Goal: Find specific page/section: Find specific page/section

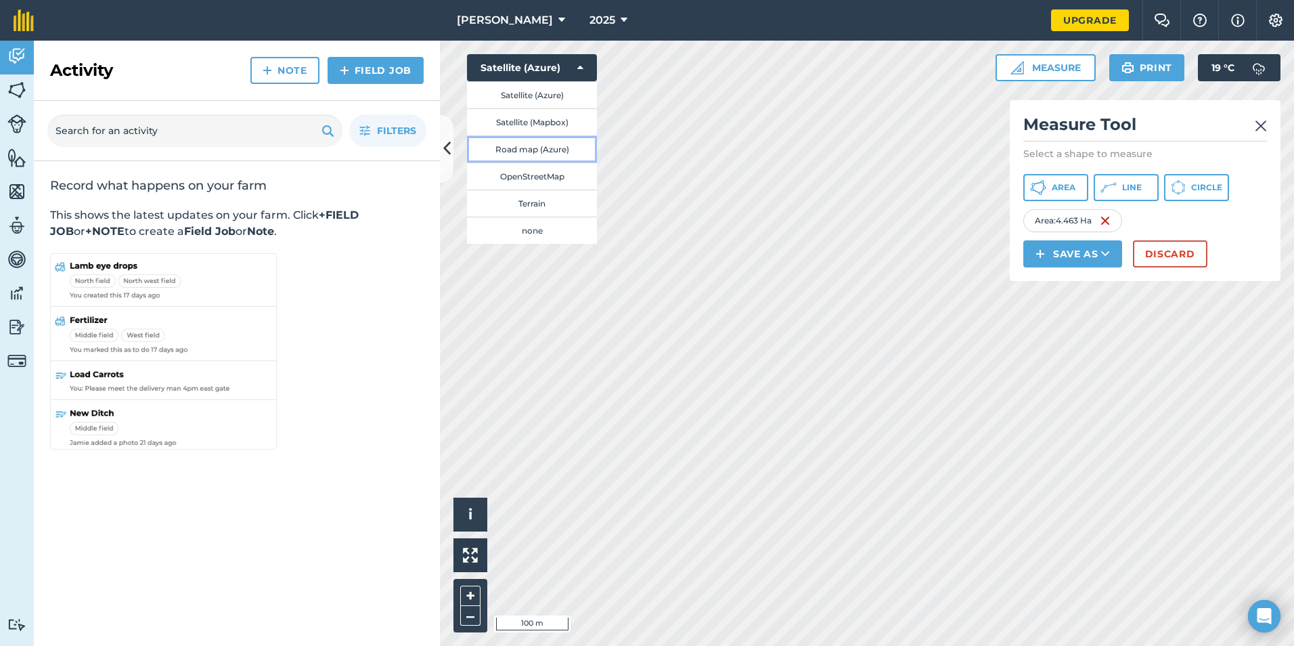
click at [558, 151] on button "Road map (Azure)" at bounding box center [532, 148] width 130 height 27
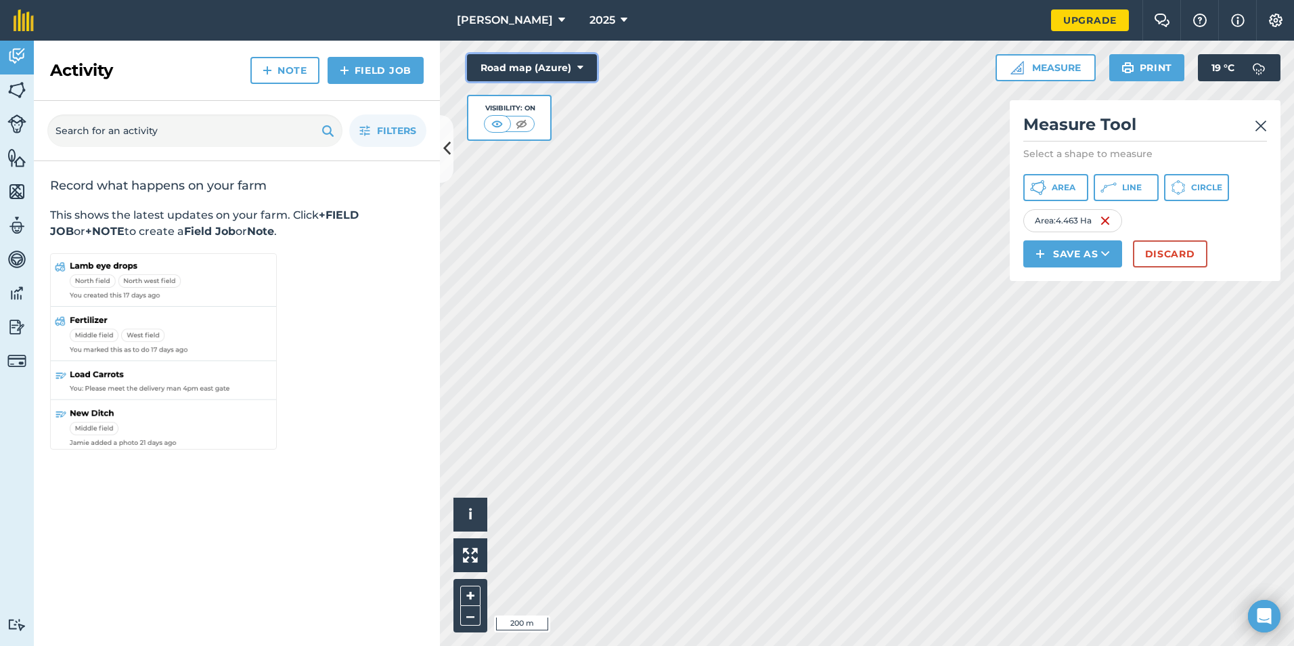
click at [592, 68] on button "Road map (Azure)" at bounding box center [532, 67] width 130 height 27
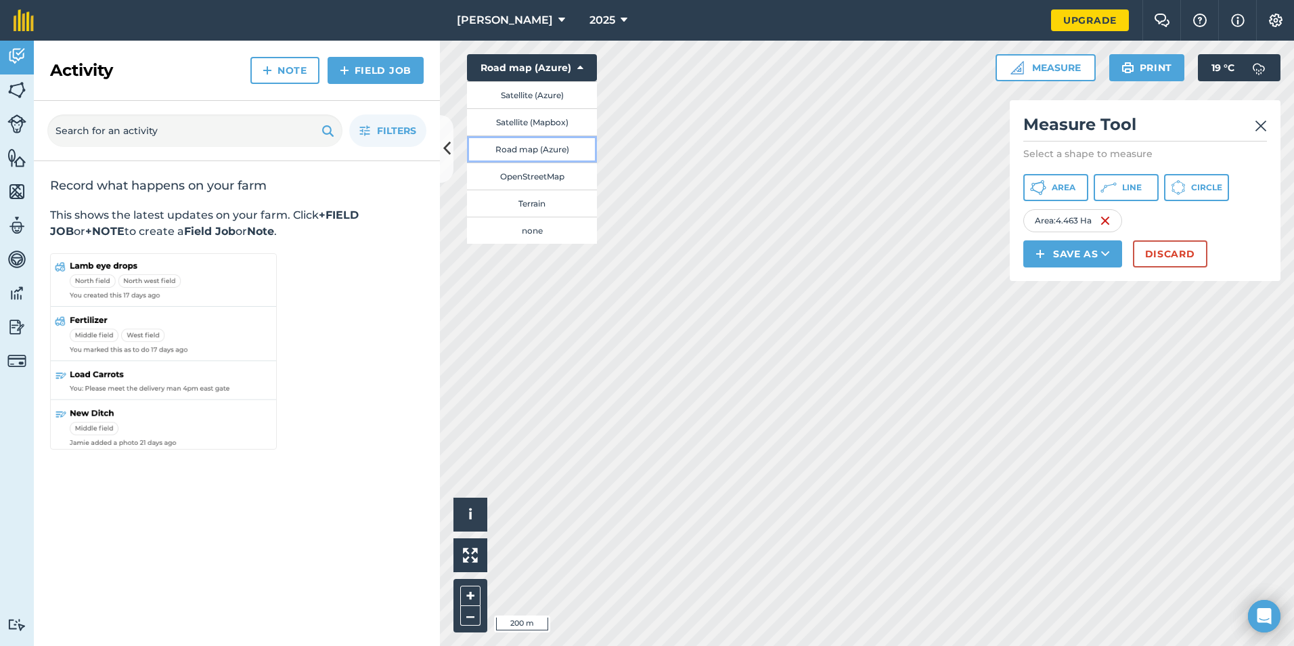
click at [535, 150] on button "Road map (Azure)" at bounding box center [532, 148] width 130 height 27
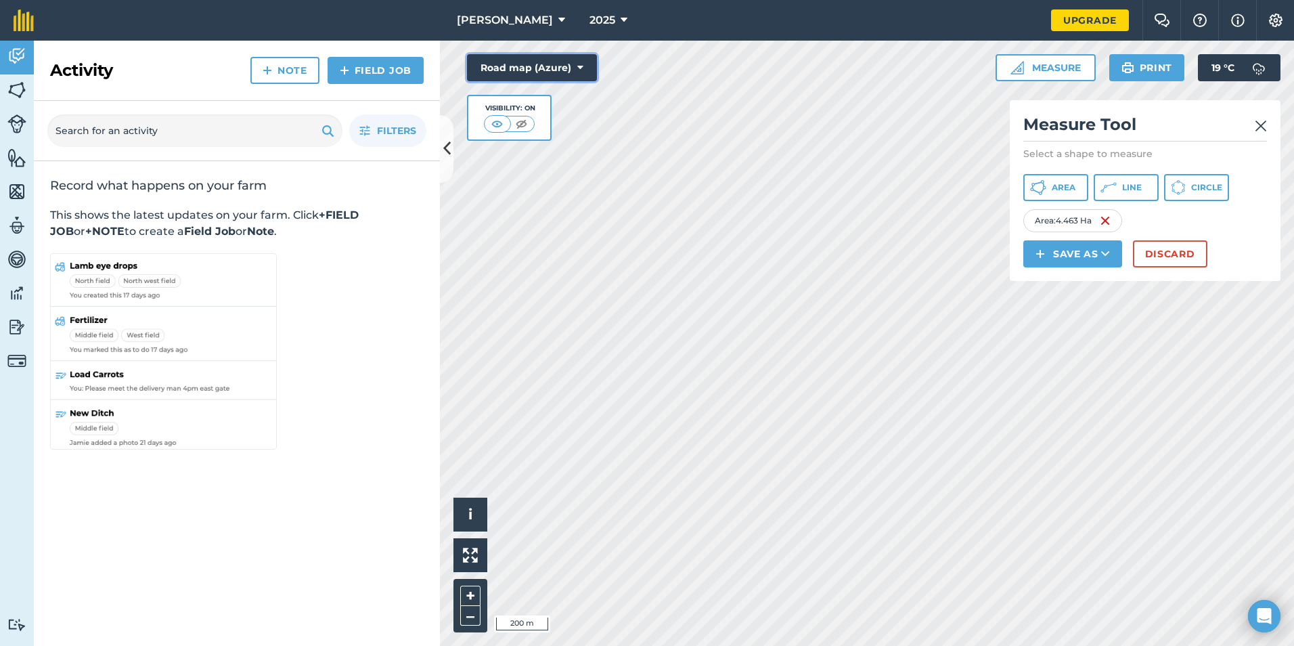
click at [554, 64] on button "Road map (Azure)" at bounding box center [532, 67] width 130 height 27
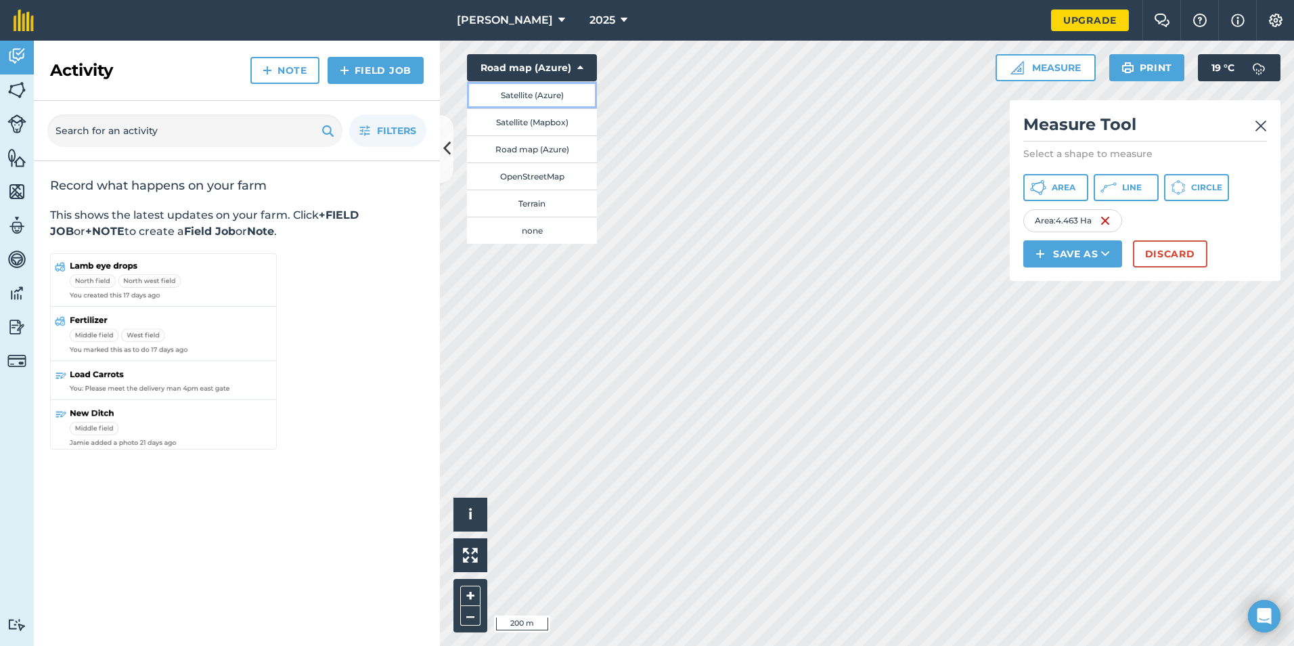
click at [544, 90] on button "Satellite (Azure)" at bounding box center [532, 94] width 130 height 27
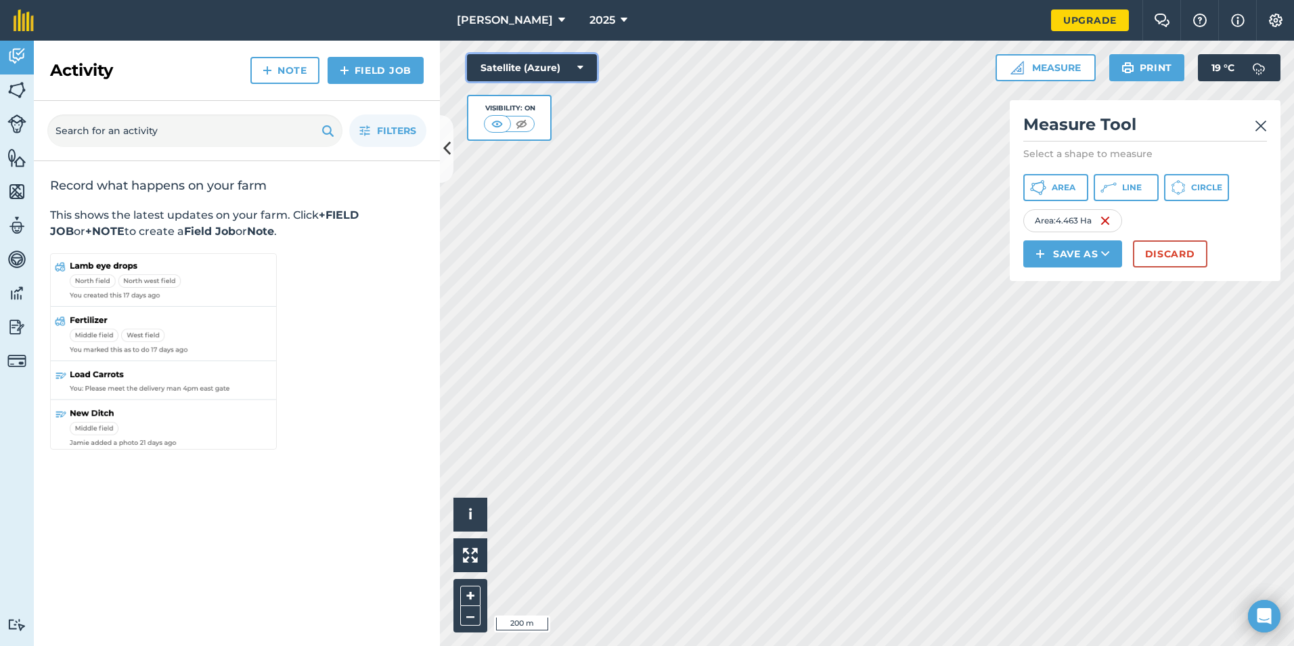
click at [571, 62] on button "Satellite (Azure)" at bounding box center [532, 67] width 130 height 27
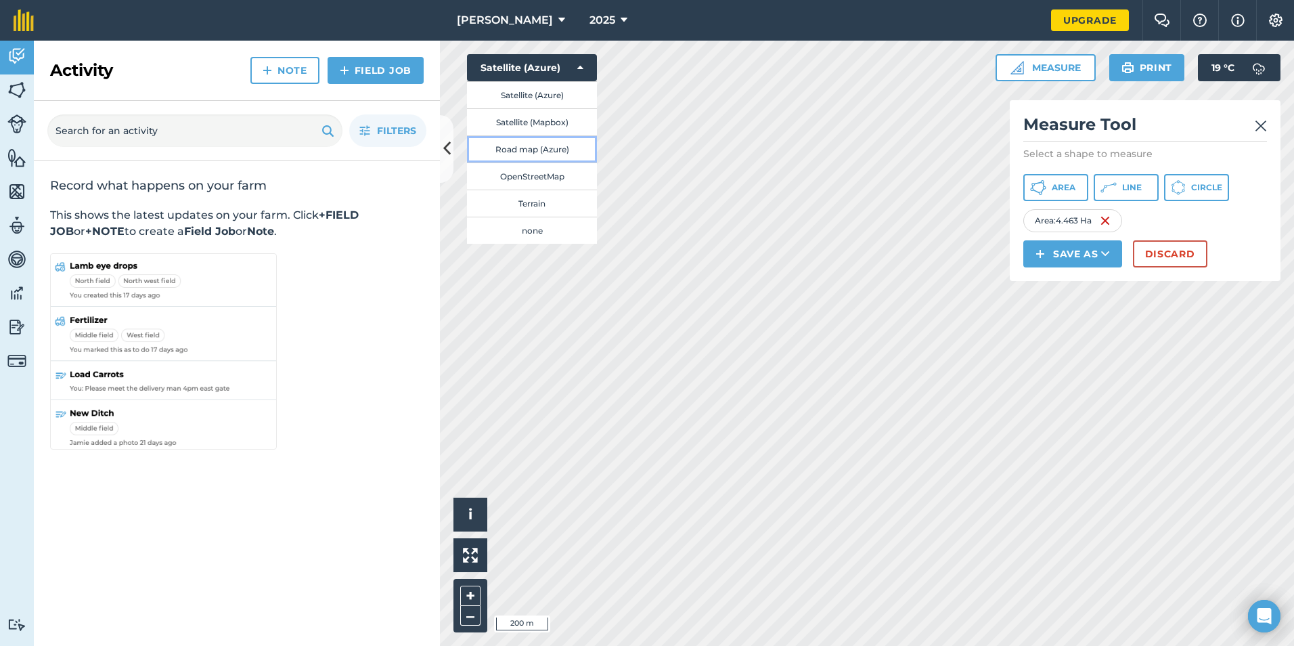
click at [535, 148] on button "Road map (Azure)" at bounding box center [532, 148] width 130 height 27
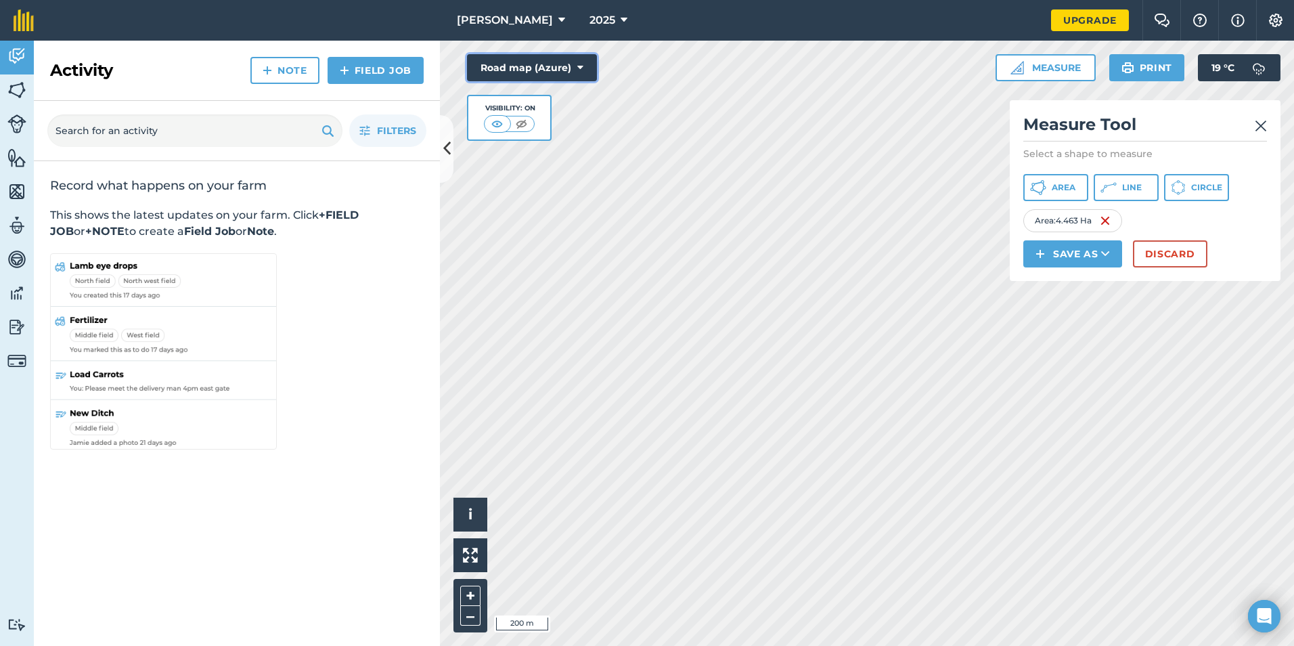
click at [531, 63] on button "Road map (Azure)" at bounding box center [532, 67] width 130 height 27
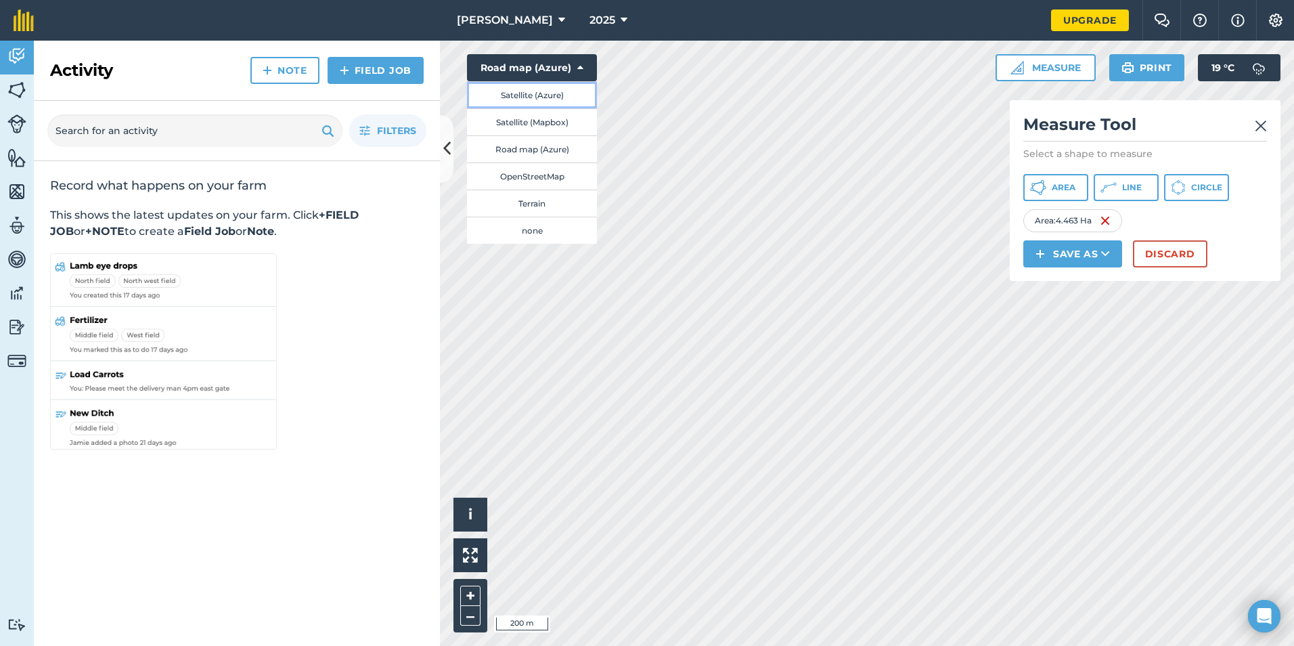
click at [550, 96] on button "Satellite (Azure)" at bounding box center [532, 94] width 130 height 27
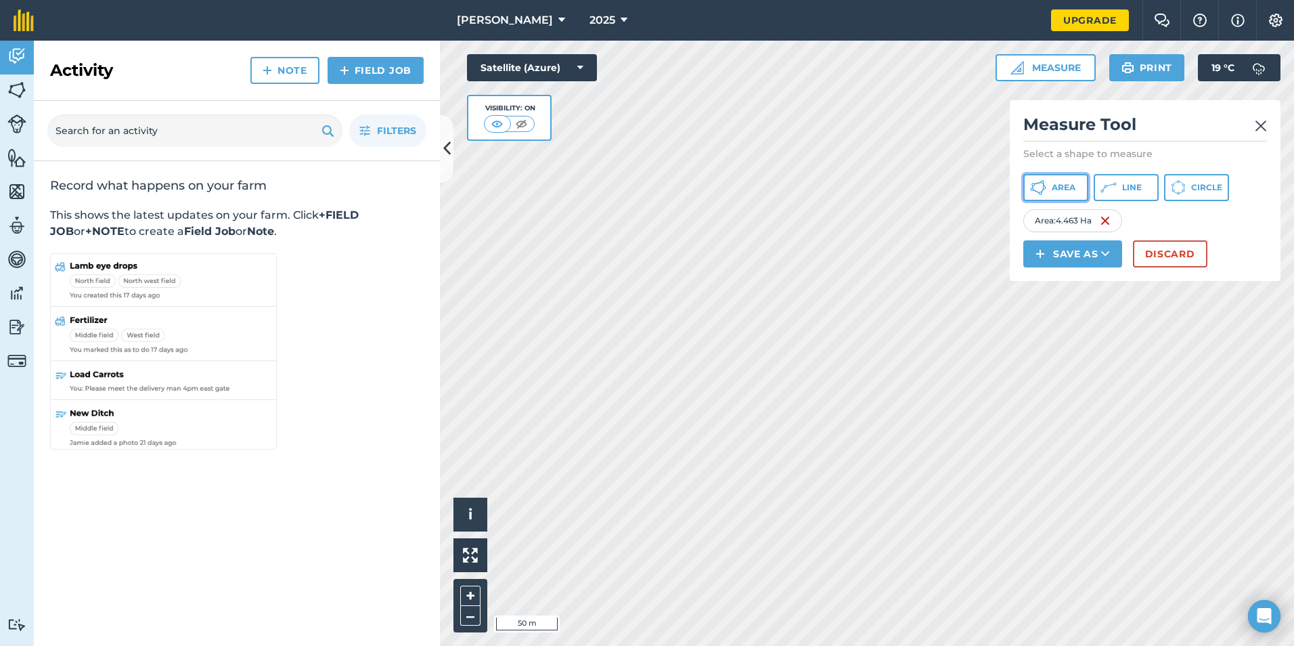
click at [1072, 180] on button "Area" at bounding box center [1056, 187] width 65 height 27
click at [1111, 219] on img at bounding box center [1110, 221] width 11 height 16
click at [1105, 219] on img at bounding box center [1104, 221] width 11 height 16
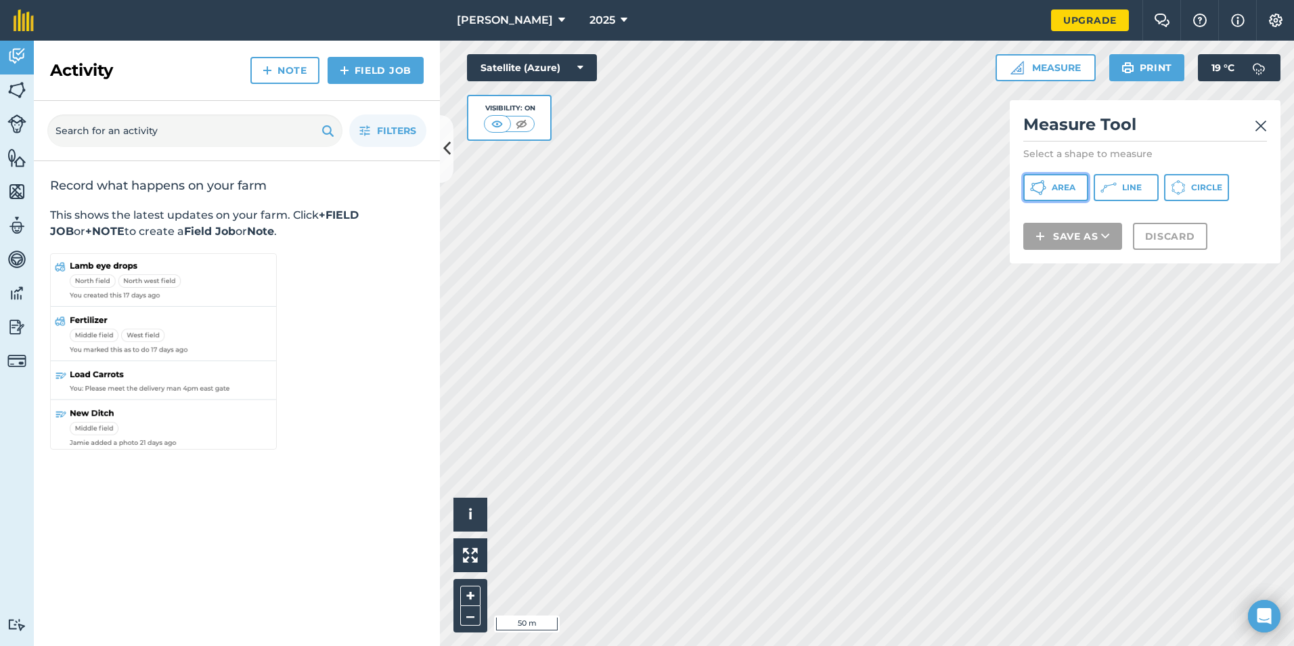
click at [1062, 192] on span "Area" at bounding box center [1064, 187] width 24 height 11
